Goal: Information Seeking & Learning: Learn about a topic

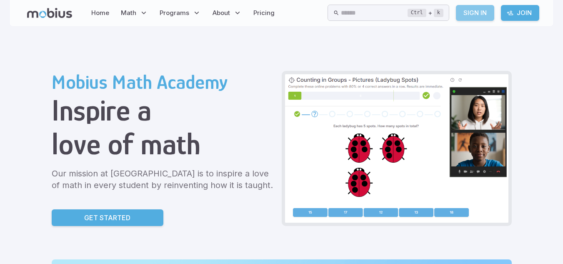
click at [473, 15] on link "Sign In" at bounding box center [475, 13] width 38 height 16
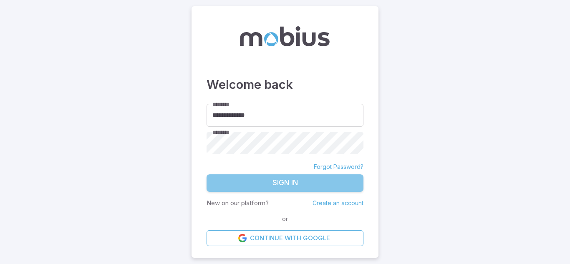
click at [249, 182] on button "Sign In" at bounding box center [284, 183] width 157 height 18
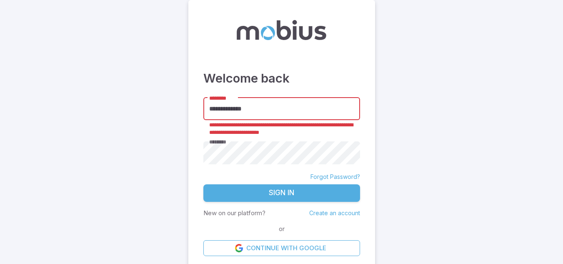
click at [284, 99] on input "**********" at bounding box center [282, 109] width 157 height 23
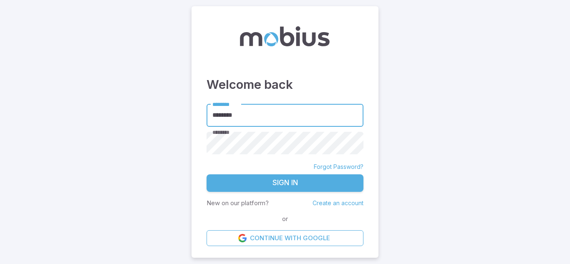
type input "*******"
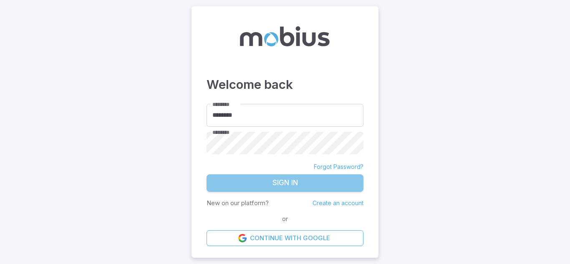
click at [266, 182] on button "Sign In" at bounding box center [284, 183] width 157 height 18
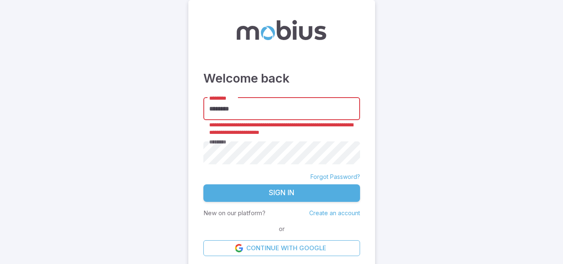
click at [229, 110] on input "*******" at bounding box center [282, 109] width 157 height 23
click at [385, 143] on main "**********" at bounding box center [281, 134] width 563 height 268
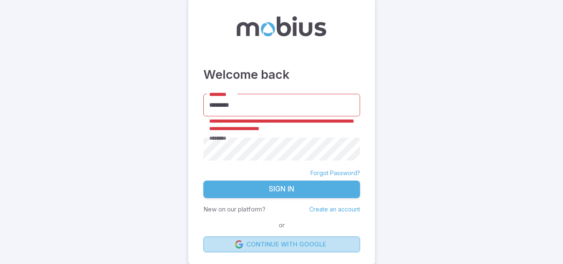
click at [274, 246] on link "Continue with Google" at bounding box center [282, 244] width 157 height 16
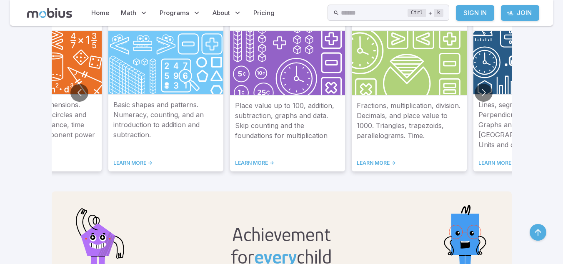
scroll to position [523, 0]
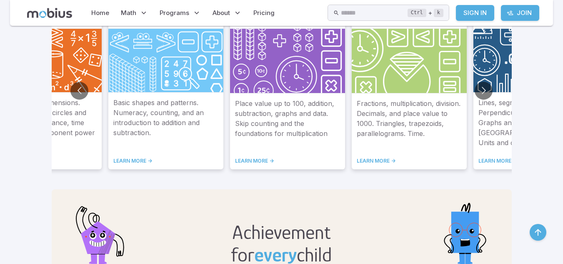
click at [151, 127] on p "Basic shapes and patterns. Numeracy, counting, and an introduction to addition …" at bounding box center [165, 123] width 105 height 50
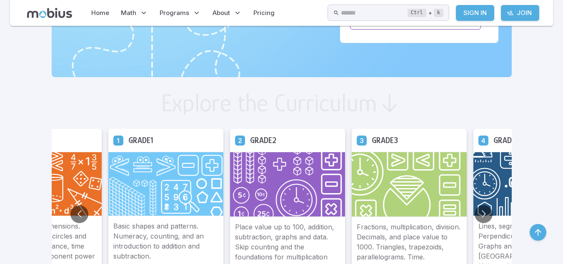
scroll to position [399, 0]
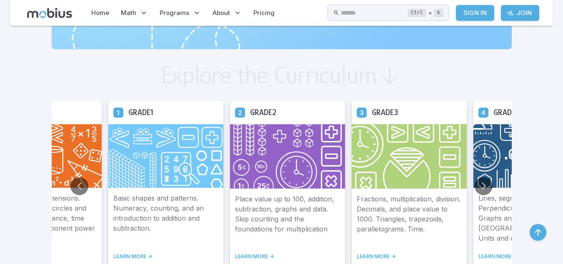
scroll to position [429, 0]
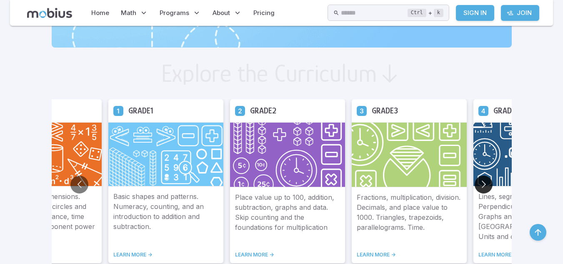
click at [487, 185] on button "Go to next slide" at bounding box center [484, 185] width 18 height 18
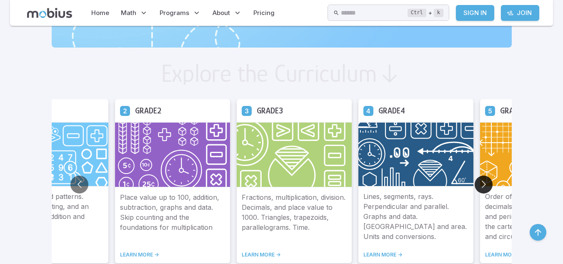
click at [487, 185] on button "Go to next slide" at bounding box center [484, 185] width 18 height 18
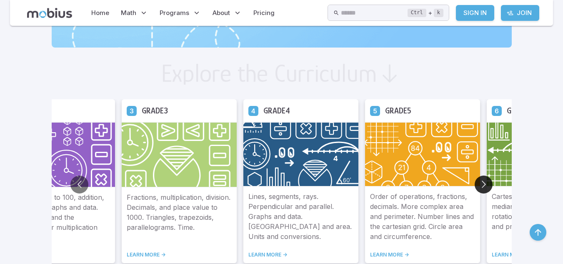
click at [487, 185] on button "Go to next slide" at bounding box center [484, 185] width 18 height 18
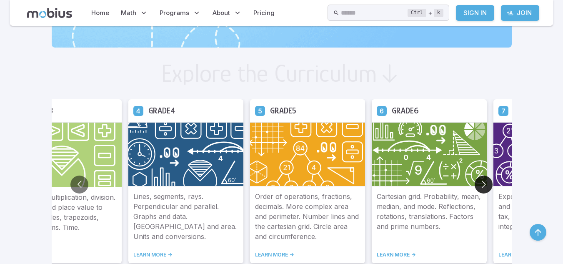
click at [487, 185] on button "Go to next slide" at bounding box center [484, 185] width 18 height 18
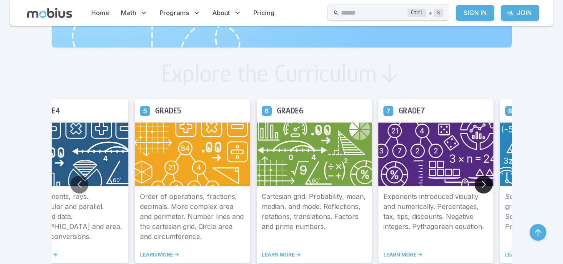
click at [487, 184] on button "Go to next slide" at bounding box center [484, 185] width 18 height 18
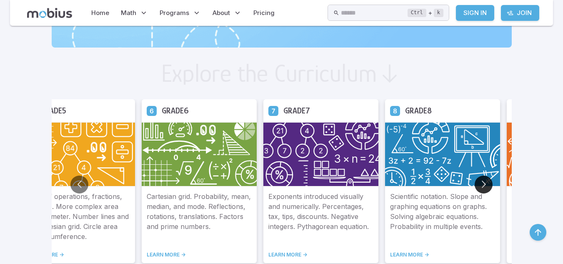
click at [487, 184] on button "Go to next slide" at bounding box center [484, 185] width 18 height 18
click at [402, 141] on img at bounding box center [442, 154] width 115 height 64
click at [423, 168] on img at bounding box center [442, 154] width 115 height 64
click at [404, 260] on div "Scientific notation. Slope and graphing equations on graphs. Solving algebraic …" at bounding box center [442, 224] width 115 height 77
click at [404, 254] on link "LEARN MORE ->" at bounding box center [442, 254] width 105 height 7
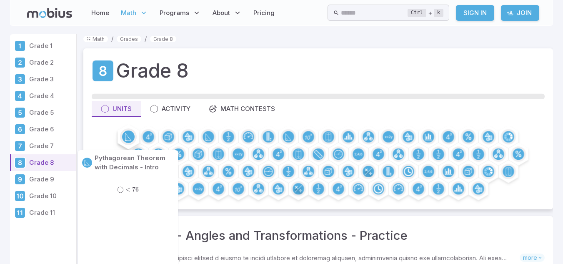
click at [127, 137] on circle at bounding box center [128, 137] width 13 height 13
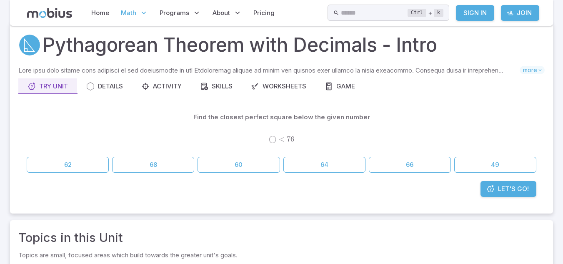
scroll to position [35, 0]
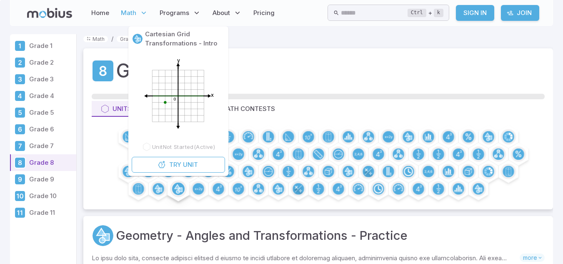
click at [178, 189] on icon at bounding box center [177, 189] width 5 height 9
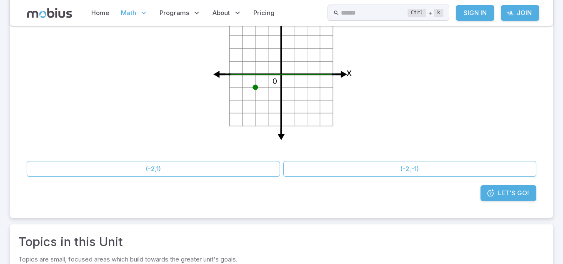
scroll to position [155, 0]
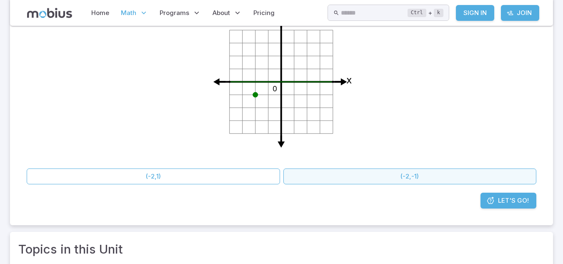
click at [331, 176] on button "(-2,-1)" at bounding box center [411, 176] width 254 height 16
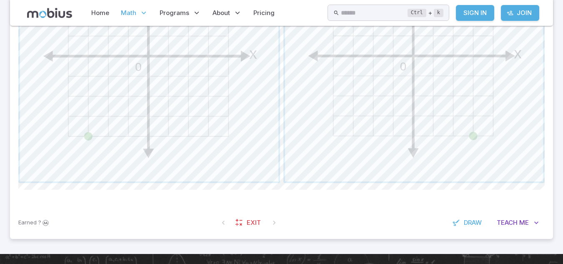
scroll to position [502, 0]
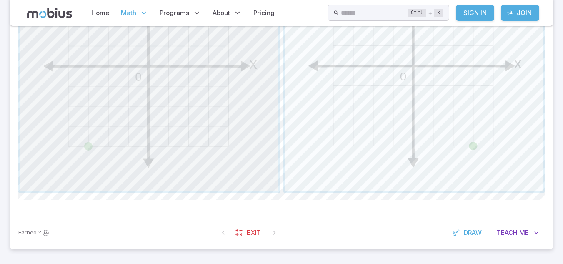
click at [206, 81] on span "button" at bounding box center [149, 62] width 259 height 259
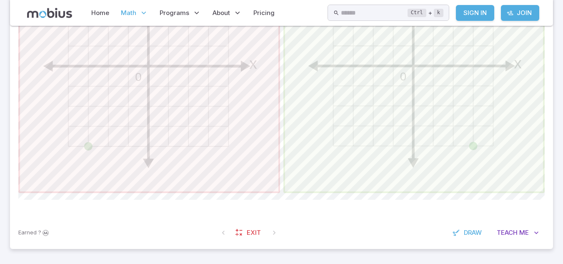
click at [206, 81] on span "button" at bounding box center [149, 62] width 259 height 259
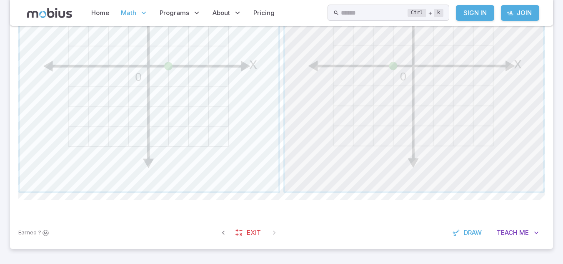
click at [352, 96] on span "button" at bounding box center [414, 62] width 259 height 259
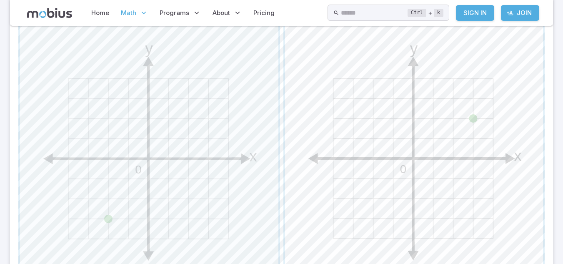
scroll to position [410, 0]
click at [459, 143] on span "button" at bounding box center [414, 154] width 259 height 259
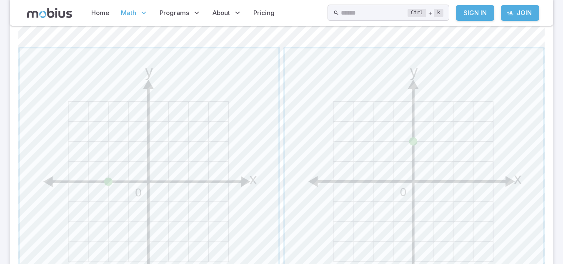
scroll to position [387, 0]
click at [252, 220] on span "button" at bounding box center [149, 177] width 259 height 259
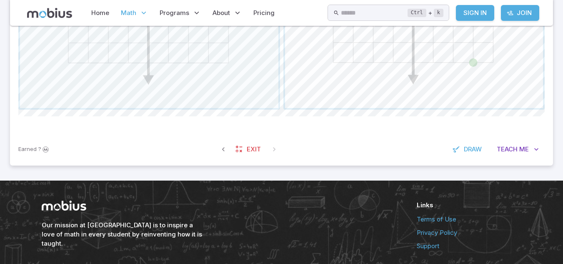
scroll to position [583, 0]
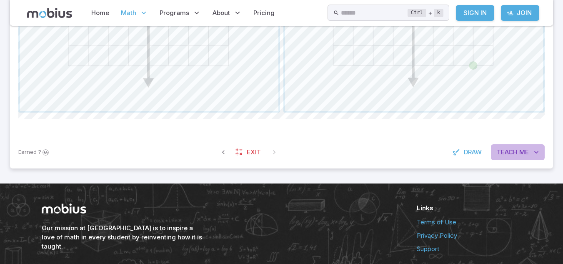
click at [529, 151] on span "Me" at bounding box center [525, 152] width 10 height 9
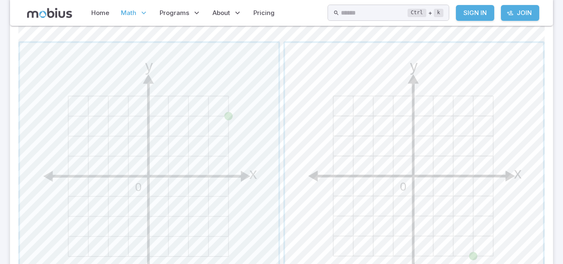
scroll to position [405, 0]
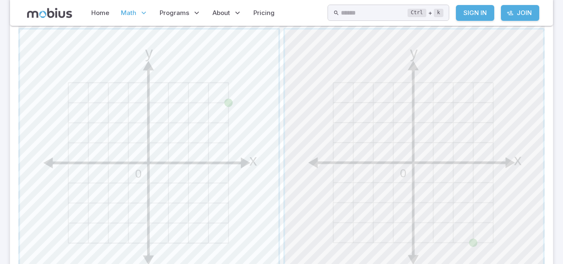
click at [461, 229] on span "button" at bounding box center [414, 159] width 259 height 259
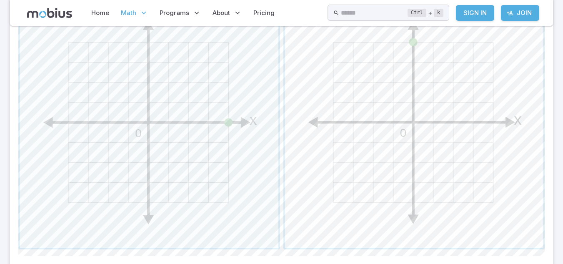
scroll to position [445, 0]
click at [296, 168] on span "button" at bounding box center [414, 119] width 259 height 259
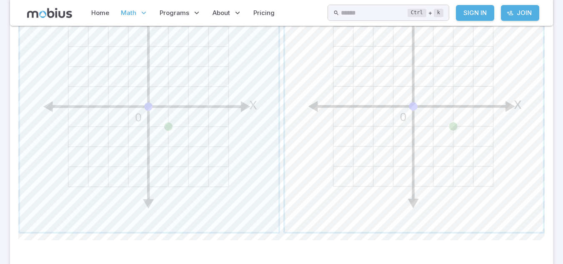
scroll to position [462, 0]
click at [230, 181] on span "button" at bounding box center [149, 102] width 259 height 259
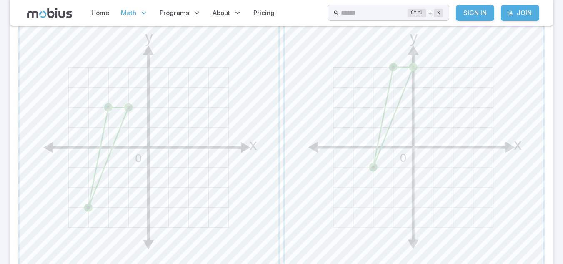
scroll to position [425, 0]
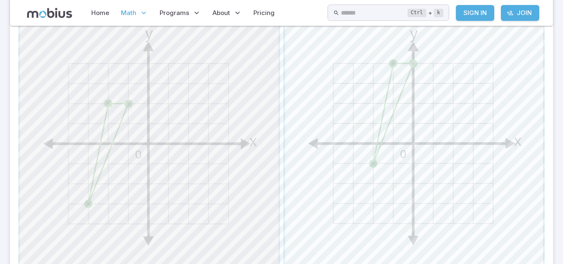
click at [241, 192] on span "button" at bounding box center [149, 139] width 259 height 259
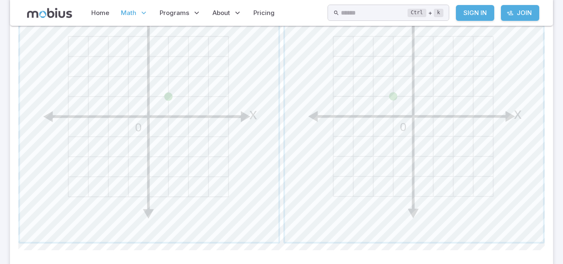
scroll to position [452, 0]
click at [210, 170] on span "button" at bounding box center [149, 112] width 259 height 259
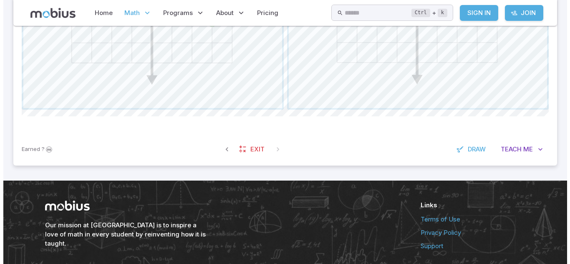
scroll to position [618, 0]
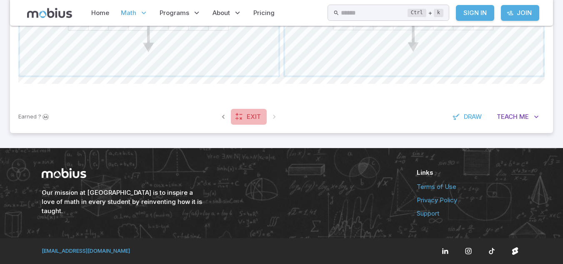
click at [247, 119] on span "Exit" at bounding box center [254, 116] width 14 height 9
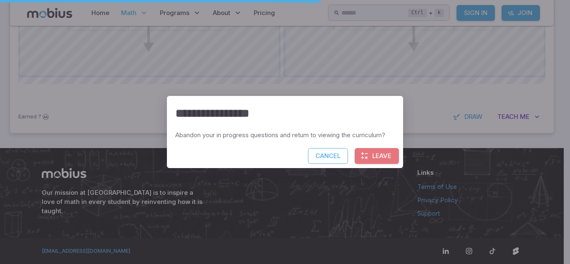
click at [369, 159] on button "Leave" at bounding box center [376, 156] width 44 height 16
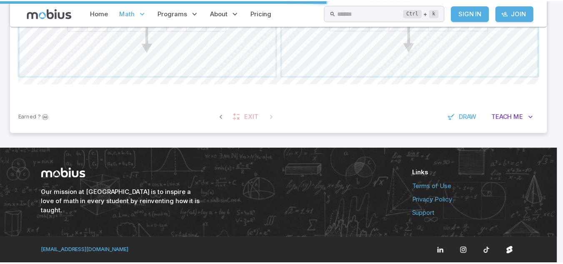
scroll to position [597, 0]
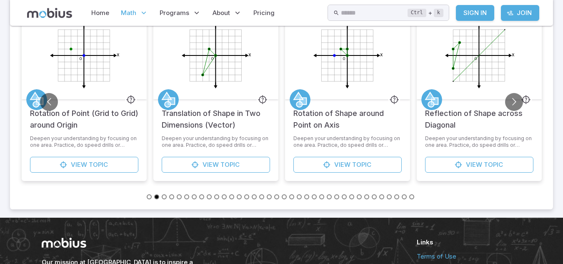
scroll to position [432, 0]
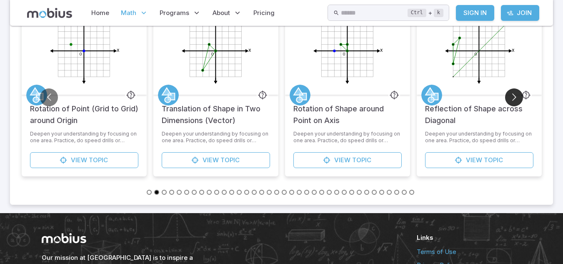
click at [520, 95] on button "Go to next slide" at bounding box center [514, 97] width 18 height 18
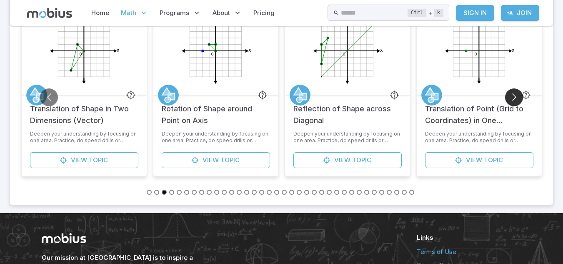
click at [520, 95] on button "Go to next slide" at bounding box center [514, 97] width 18 height 18
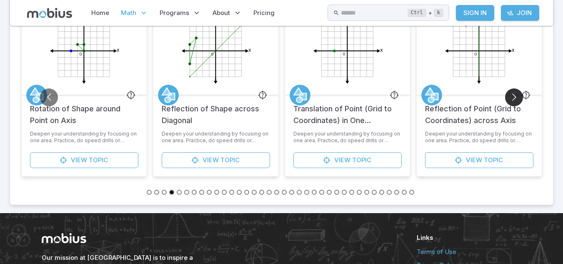
click at [520, 95] on button "Go to next slide" at bounding box center [514, 97] width 18 height 18
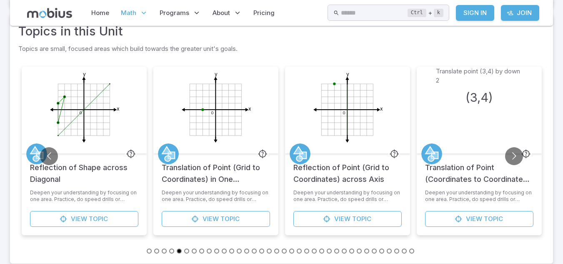
scroll to position [373, 0]
click at [96, 219] on span "Topic" at bounding box center [98, 219] width 19 height 9
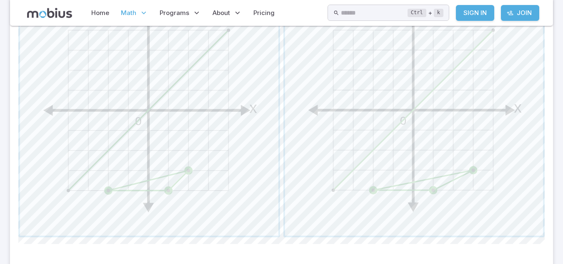
scroll to position [487, 0]
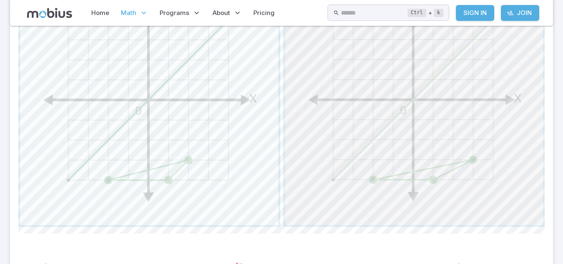
click at [342, 171] on span "button" at bounding box center [414, 96] width 259 height 259
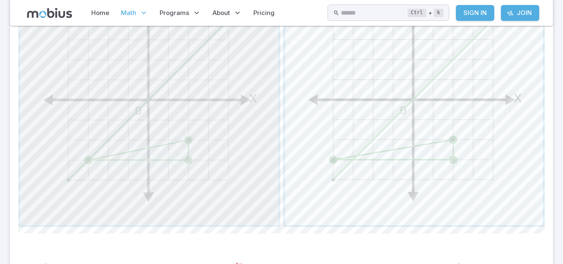
click at [278, 147] on span "button" at bounding box center [149, 96] width 259 height 259
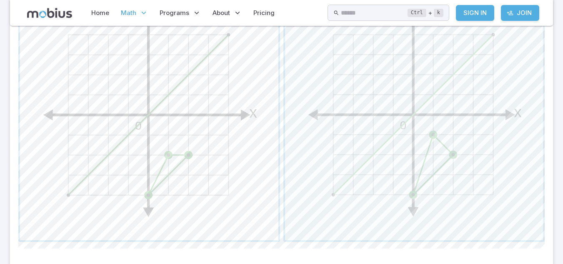
scroll to position [473, 0]
click at [208, 144] on span "button" at bounding box center [149, 110] width 259 height 259
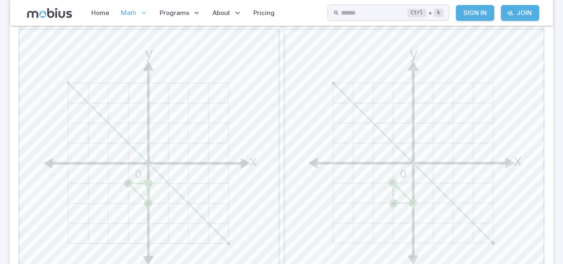
scroll to position [430, 0]
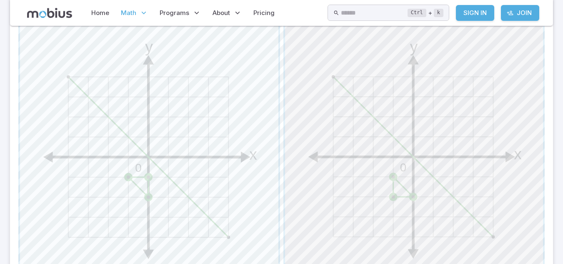
click at [321, 225] on span "button" at bounding box center [414, 153] width 259 height 259
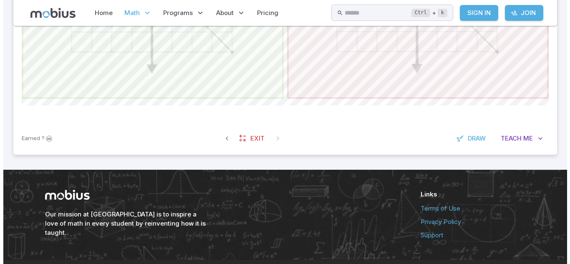
scroll to position [637, 0]
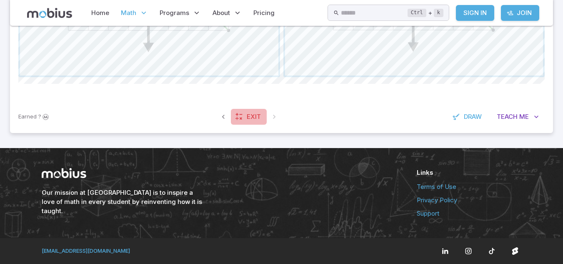
click at [253, 124] on link "Exit" at bounding box center [249, 117] width 36 height 16
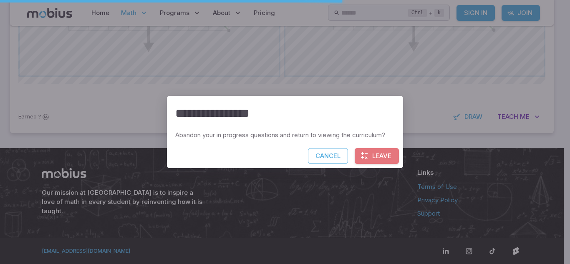
click at [364, 150] on button "Leave" at bounding box center [376, 156] width 44 height 16
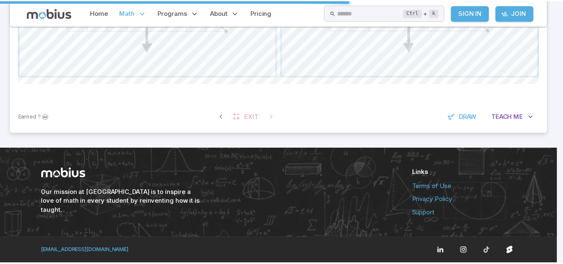
scroll to position [616, 0]
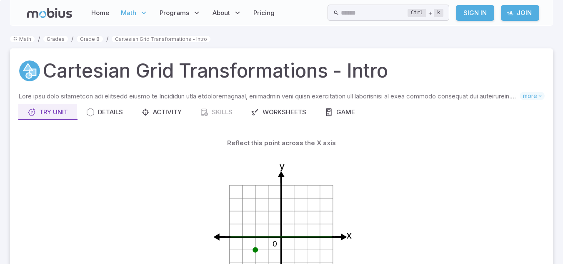
click at [470, 14] on link "Sign In" at bounding box center [475, 13] width 38 height 16
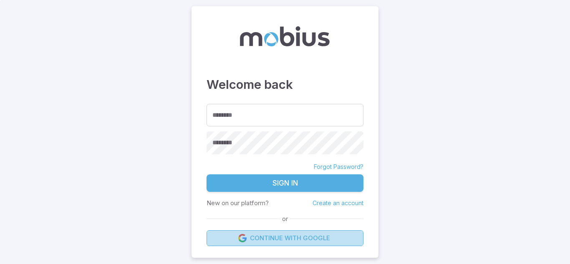
click at [289, 239] on link "Continue with Google" at bounding box center [284, 238] width 157 height 16
click at [234, 232] on link "Continue with Google" at bounding box center [284, 238] width 157 height 16
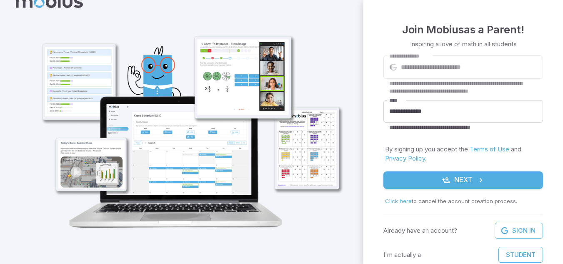
scroll to position [10, 0]
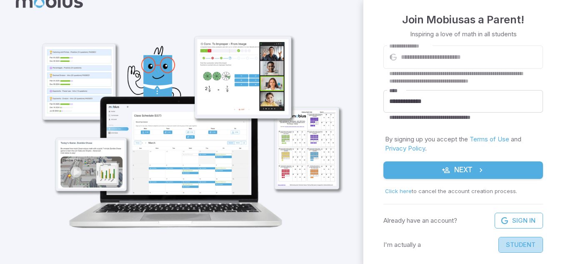
click at [520, 244] on button "Student" at bounding box center [521, 245] width 45 height 16
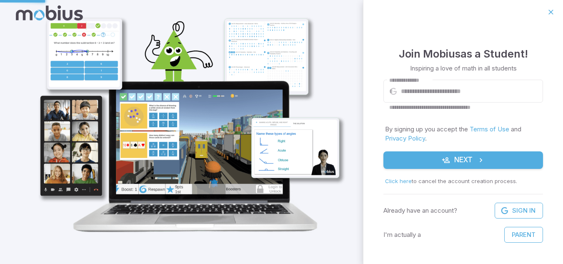
scroll to position [0, 0]
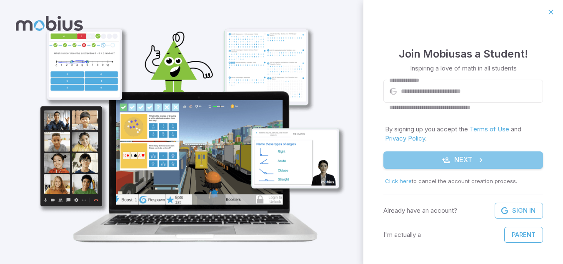
click at [459, 156] on button "Next" at bounding box center [464, 160] width 160 height 18
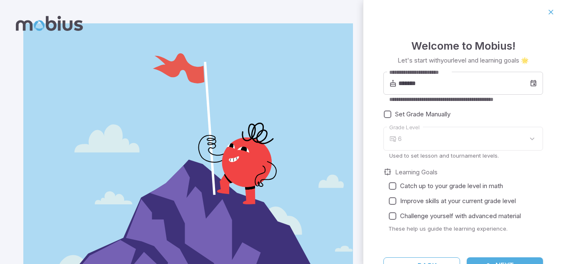
click at [412, 134] on div "6" at bounding box center [470, 139] width 145 height 24
click at [527, 137] on div "6" at bounding box center [470, 139] width 145 height 24
click at [525, 139] on div "6" at bounding box center [470, 139] width 145 height 24
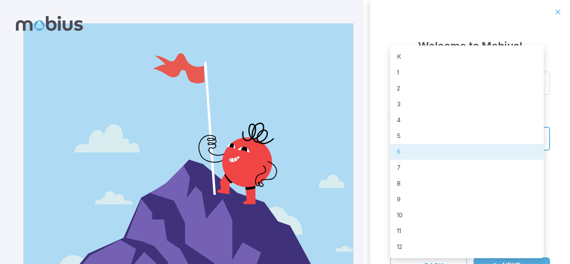
click at [527, 139] on body "**********" at bounding box center [285, 157] width 570 height 315
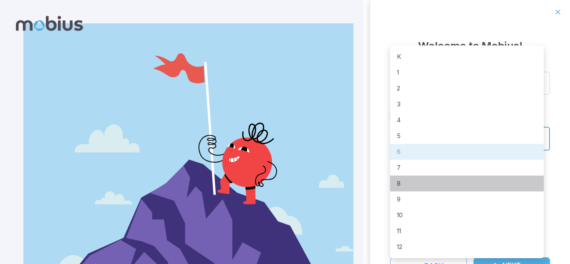
click at [431, 188] on li "8" at bounding box center [466, 184] width 153 height 16
type input "*"
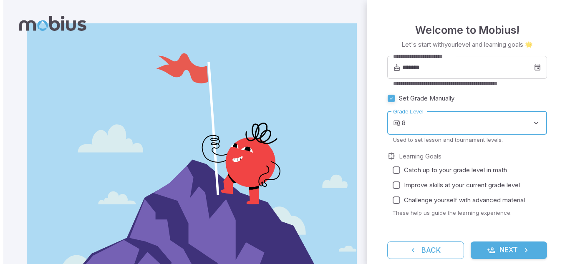
scroll to position [24, 0]
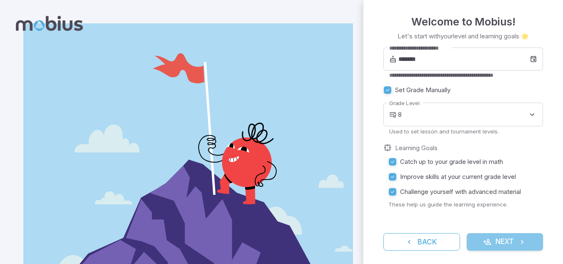
click at [513, 235] on button "Next" at bounding box center [505, 242] width 77 height 18
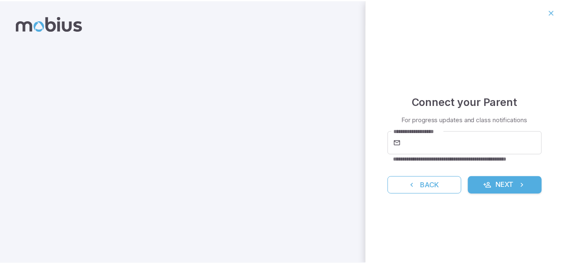
scroll to position [0, 0]
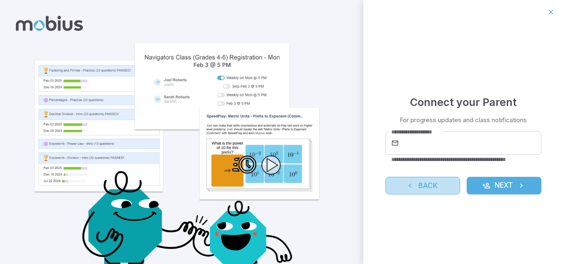
click at [409, 186] on icon "reset" at bounding box center [410, 185] width 8 height 8
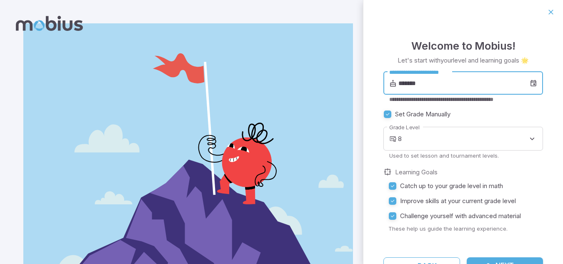
click at [406, 82] on input "*******" at bounding box center [464, 83] width 131 height 23
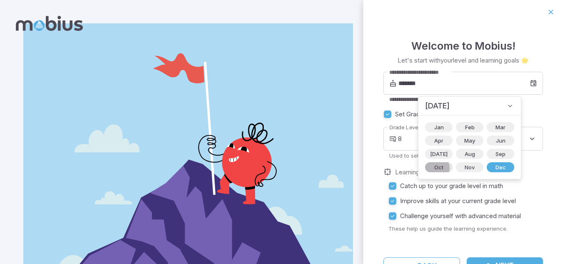
click at [437, 168] on span "Oct" at bounding box center [439, 167] width 19 height 8
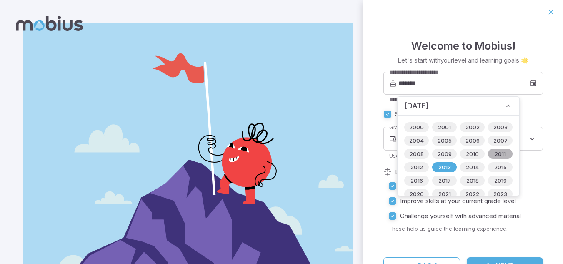
click at [491, 153] on span "2011" at bounding box center [500, 154] width 21 height 8
type input "*******"
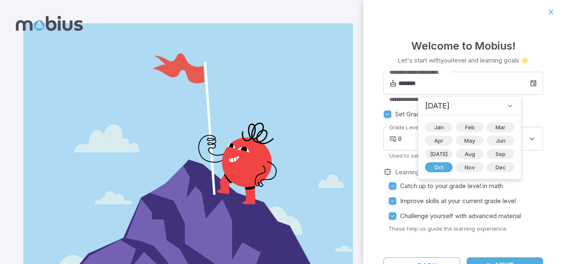
click at [520, 171] on div "Learning Goals" at bounding box center [464, 172] width 160 height 9
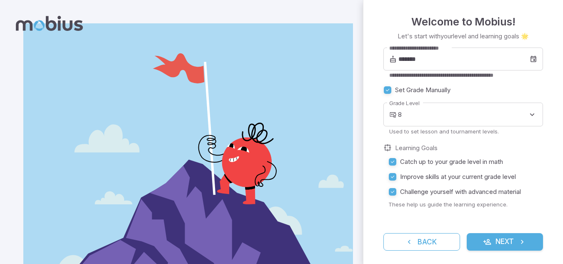
scroll to position [51, 0]
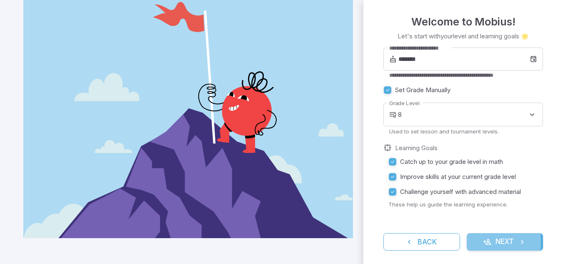
click at [483, 242] on icon "submit" at bounding box center [487, 242] width 8 height 8
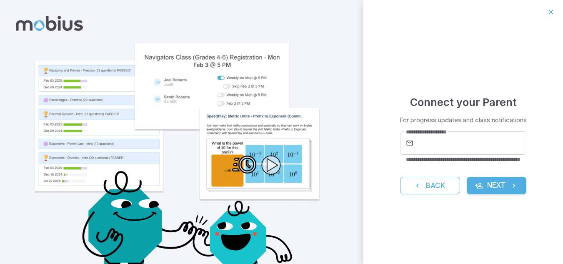
scroll to position [0, 0]
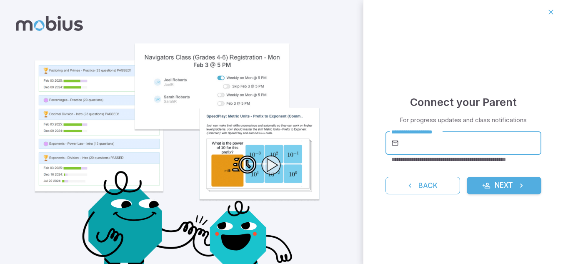
click at [442, 142] on input "**********" at bounding box center [471, 142] width 141 height 23
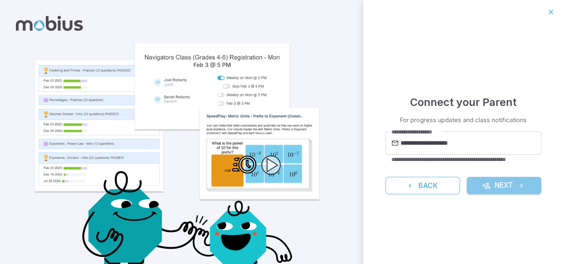
click at [483, 185] on icon "submit" at bounding box center [487, 185] width 8 height 8
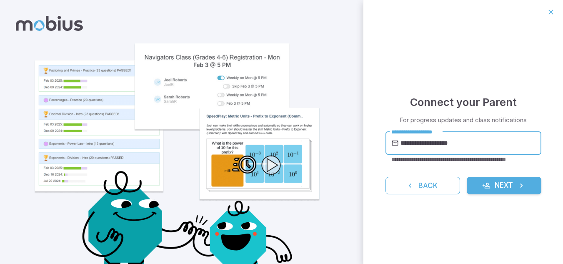
click at [434, 147] on input "**********" at bounding box center [471, 142] width 141 height 23
click at [432, 142] on input "**********" at bounding box center [471, 142] width 141 height 23
type input "**********"
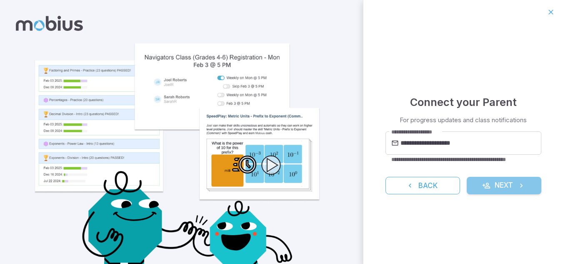
click at [488, 186] on icon "submit" at bounding box center [487, 185] width 8 height 8
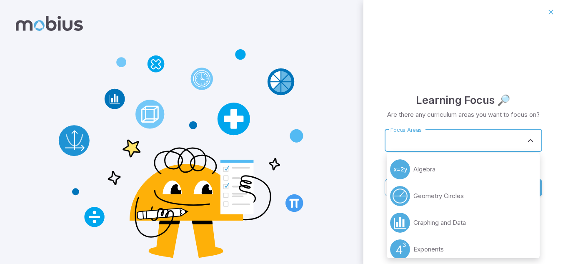
click at [442, 143] on input "Focus Areas" at bounding box center [458, 140] width 138 height 15
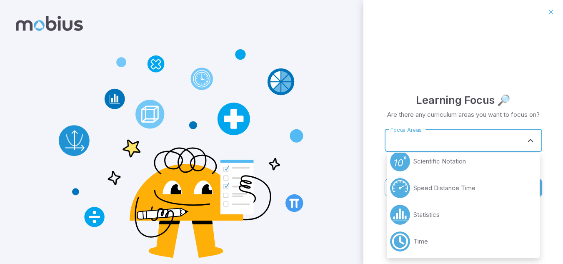
scroll to position [36, 0]
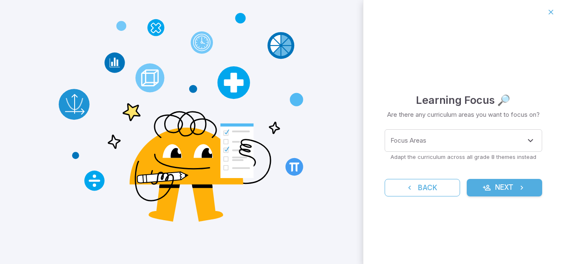
click at [423, 54] on div "Learning Focus 🔎 Are there any curriculum areas you want to focus on? Focus Are…" at bounding box center [464, 144] width 200 height 240
click at [511, 194] on button "Next" at bounding box center [504, 188] width 75 height 18
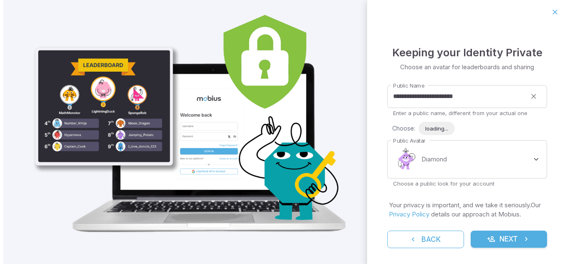
scroll to position [0, 0]
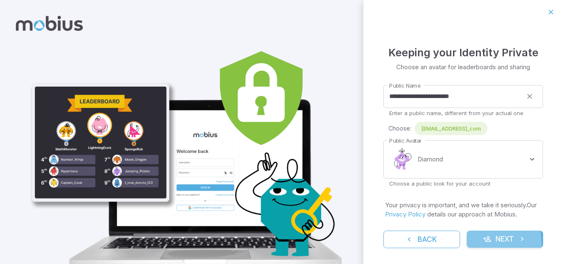
click at [476, 243] on button "Next" at bounding box center [505, 240] width 77 height 18
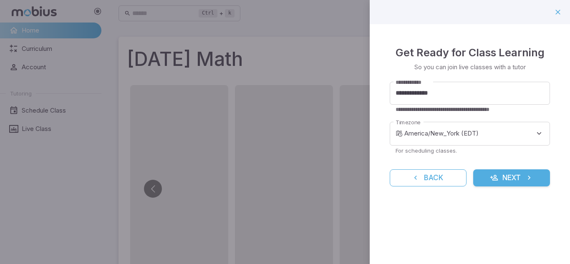
click at [497, 176] on icon "submit" at bounding box center [494, 177] width 8 height 8
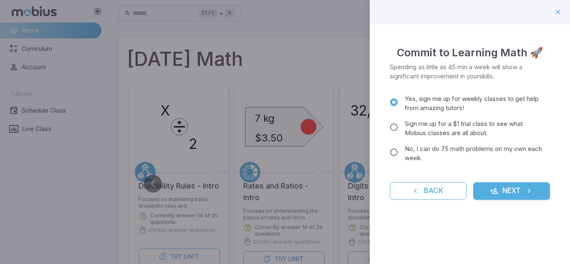
click at [503, 192] on button "Next" at bounding box center [511, 191] width 77 height 18
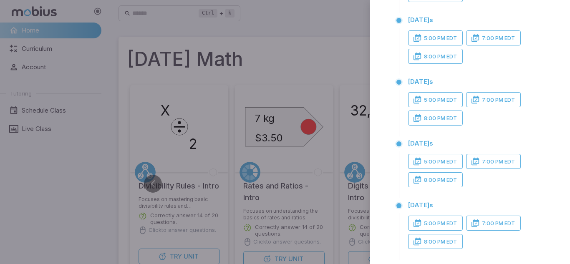
scroll to position [201, 0]
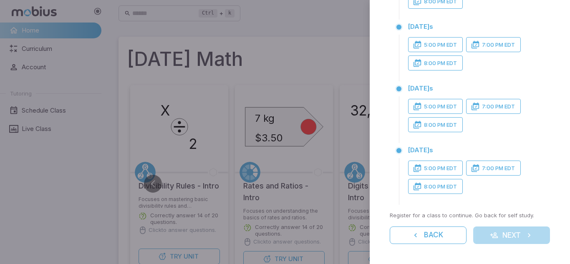
click at [339, 220] on div at bounding box center [285, 132] width 570 height 264
drag, startPoint x: 339, startPoint y: 220, endPoint x: 428, endPoint y: 247, distance: 93.3
click at [428, 247] on div "Weekly Classes Register for a weekly class that fits your schedule. If things g…" at bounding box center [285, 132] width 570 height 264
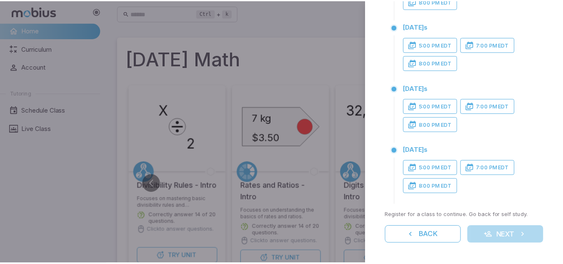
scroll to position [0, 0]
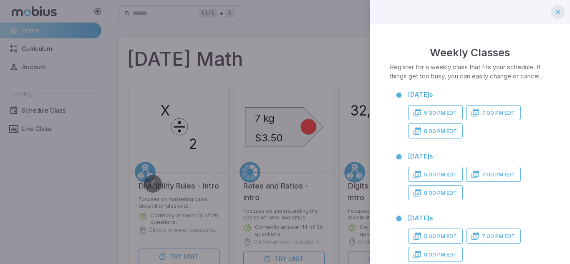
click at [553, 13] on icon "button" at bounding box center [557, 12] width 8 height 8
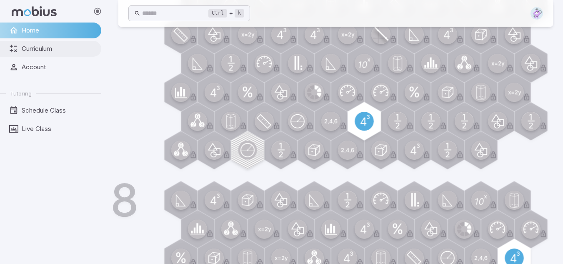
scroll to position [309, 0]
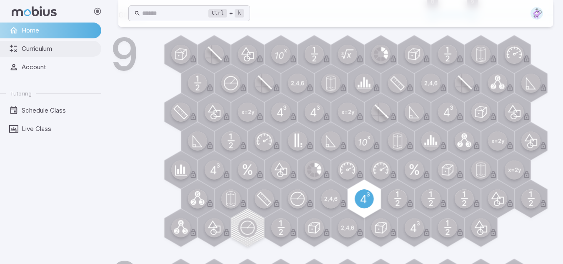
click at [58, 46] on span "Curriculum" at bounding box center [59, 48] width 74 height 9
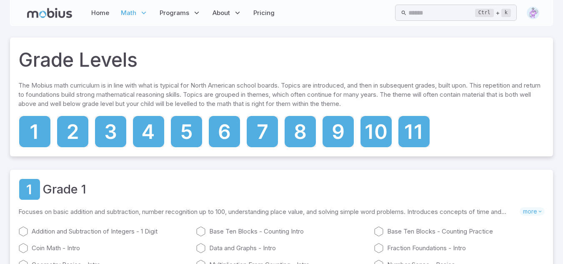
drag, startPoint x: 152, startPoint y: 10, endPoint x: 133, endPoint y: 16, distance: 20.5
click at [133, 16] on div "Home Math Grade 1 Grade 2 Grade 3 Grade 4 Grade 5 Grade 6 Grade 7 Grade 8 Grade…" at bounding box center [183, 12] width 189 height 19
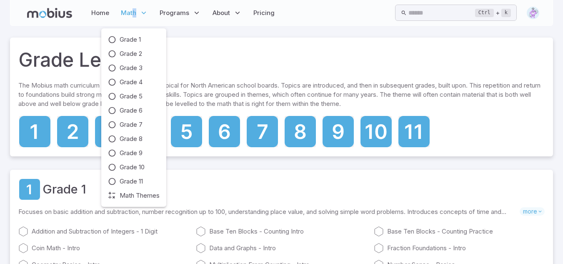
click at [133, 16] on span "Math" at bounding box center [128, 12] width 15 height 9
click at [137, 138] on span "Grade 8" at bounding box center [131, 138] width 23 height 9
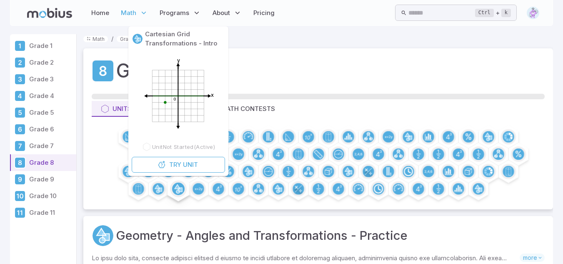
click at [179, 189] on icon at bounding box center [177, 189] width 5 height 9
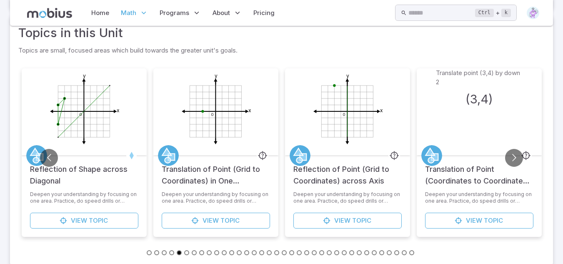
scroll to position [381, 0]
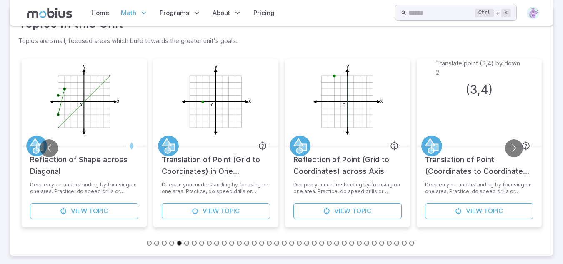
click at [412, 243] on button "Go to slide 36" at bounding box center [412, 243] width 5 height 5
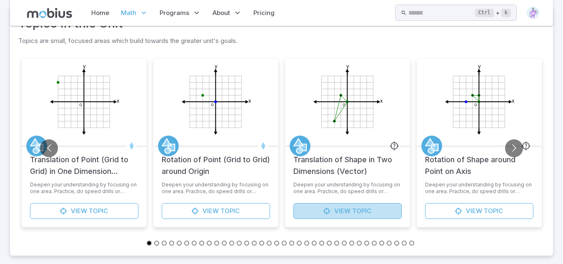
click at [350, 214] on span "View" at bounding box center [342, 210] width 16 height 9
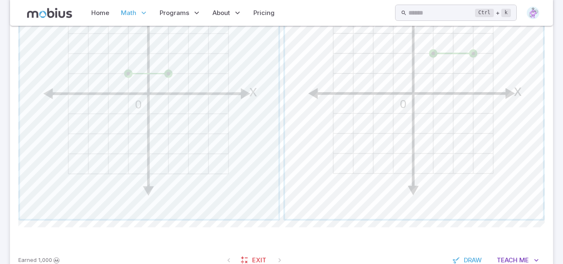
scroll to position [494, 0]
click at [176, 152] on span "button" at bounding box center [149, 89] width 259 height 259
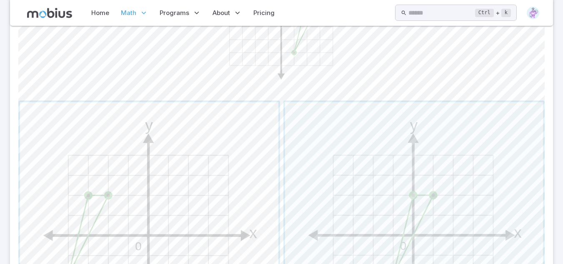
scroll to position [353, 0]
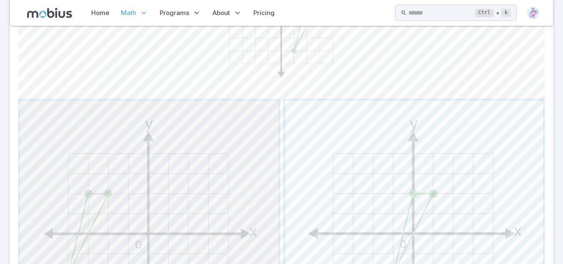
click at [131, 216] on span "button" at bounding box center [149, 230] width 259 height 259
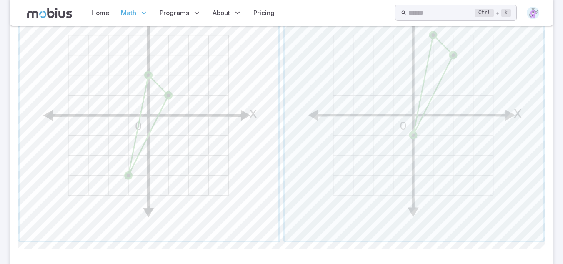
scroll to position [471, 0]
click at [332, 150] on span "button" at bounding box center [414, 112] width 259 height 259
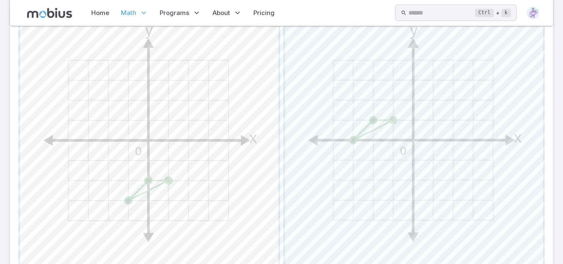
scroll to position [446, 0]
click at [347, 141] on span "button" at bounding box center [414, 137] width 259 height 259
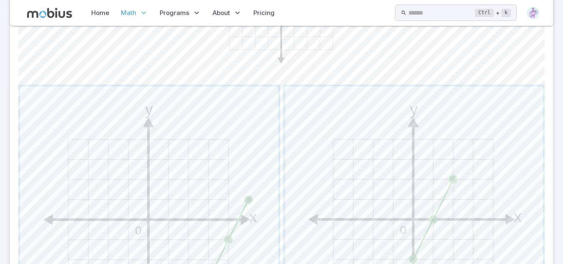
scroll to position [401, 0]
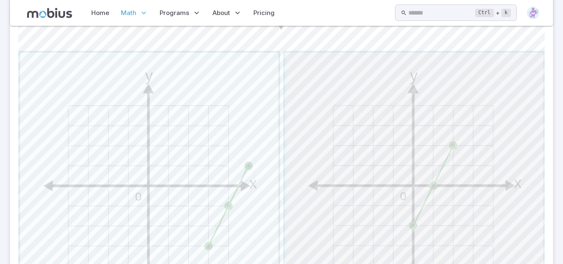
click at [379, 74] on span "button" at bounding box center [414, 182] width 259 height 259
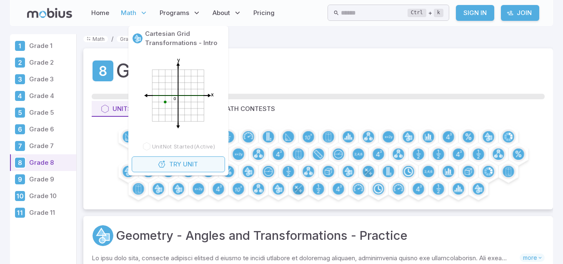
click at [181, 163] on span "Try" at bounding box center [175, 164] width 12 height 9
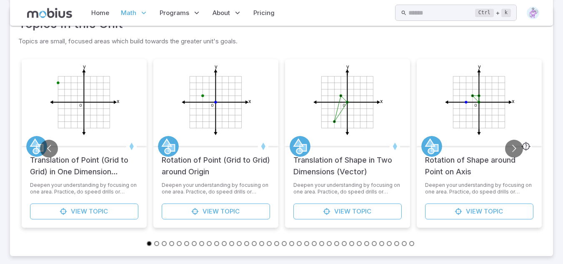
scroll to position [381, 0]
click at [512, 156] on button "Go to next slide" at bounding box center [514, 148] width 18 height 18
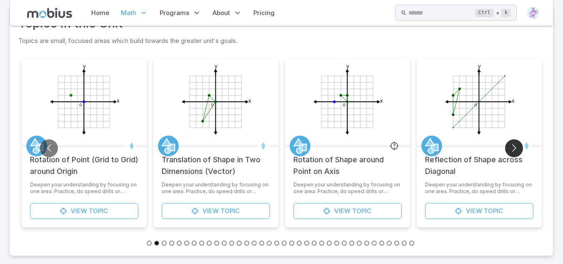
click at [512, 156] on button "Go to next slide" at bounding box center [514, 148] width 18 height 18
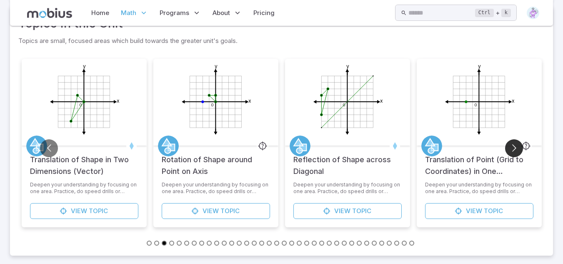
click at [512, 156] on button "Go to next slide" at bounding box center [514, 148] width 18 height 18
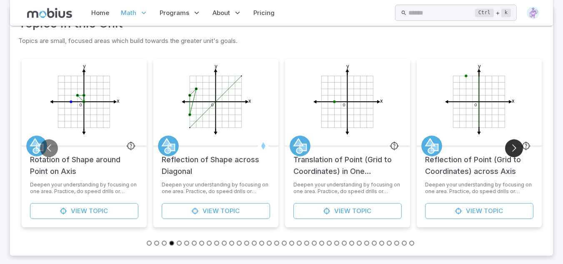
click at [512, 156] on button "Go to next slide" at bounding box center [514, 148] width 18 height 18
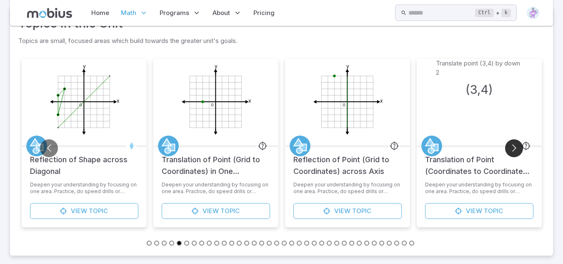
click at [512, 156] on button "Go to next slide" at bounding box center [514, 148] width 18 height 18
